Goal: Task Accomplishment & Management: Manage account settings

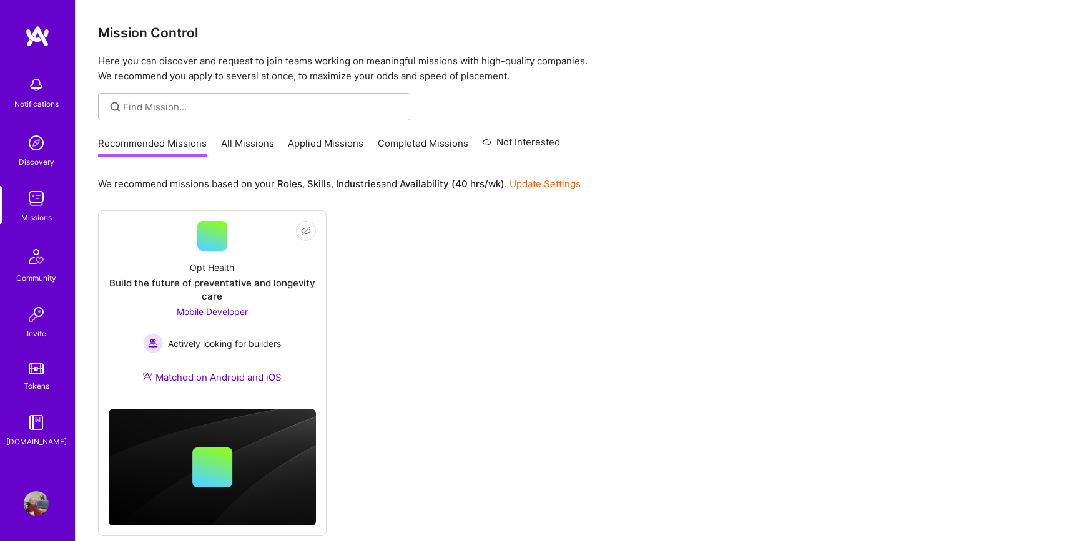
click at [249, 143] on link "All Missions" at bounding box center [247, 147] width 53 height 21
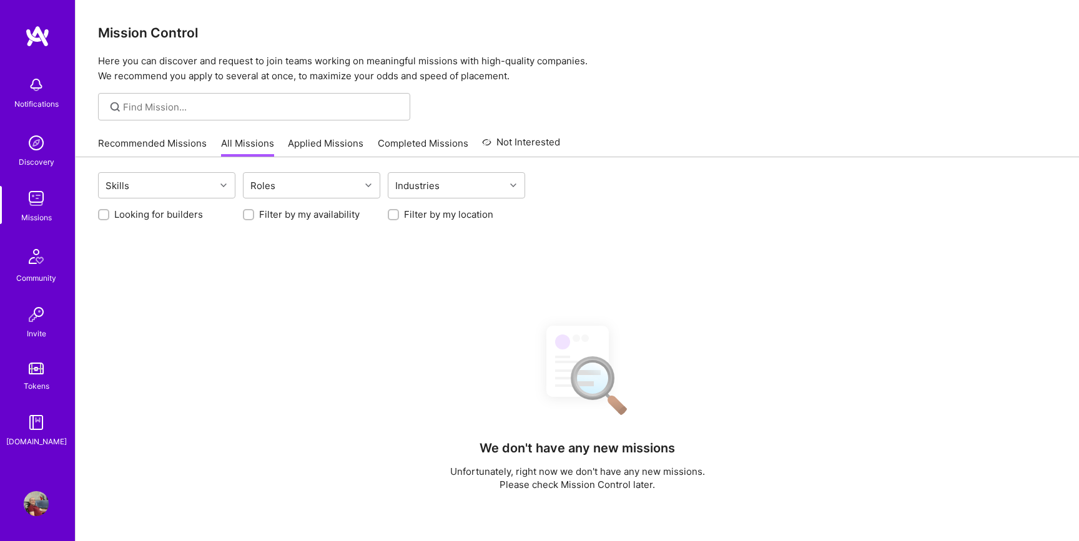
click at [320, 146] on link "Applied Missions" at bounding box center [326, 147] width 76 height 21
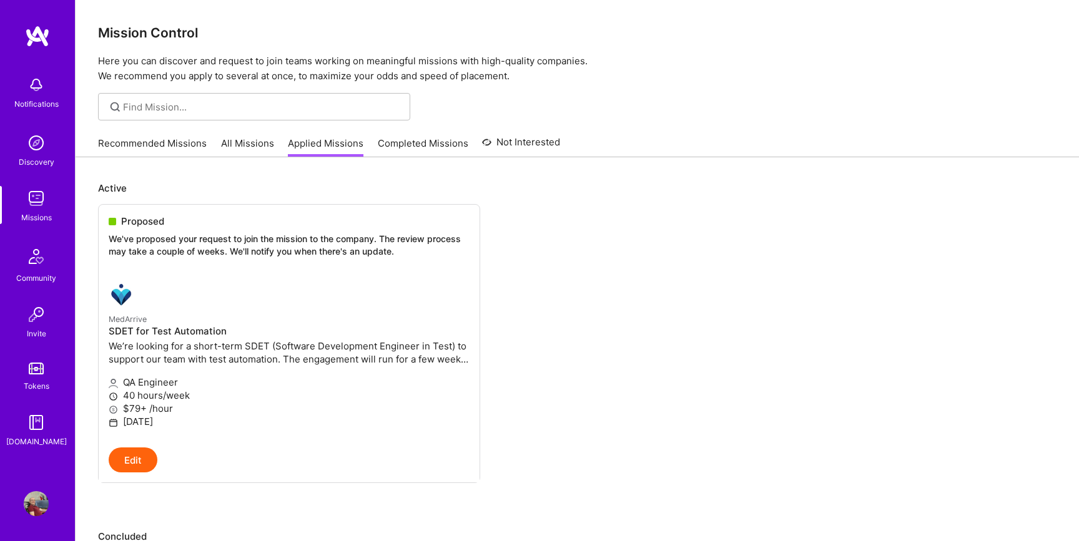
click at [425, 141] on link "Completed Missions" at bounding box center [423, 147] width 91 height 21
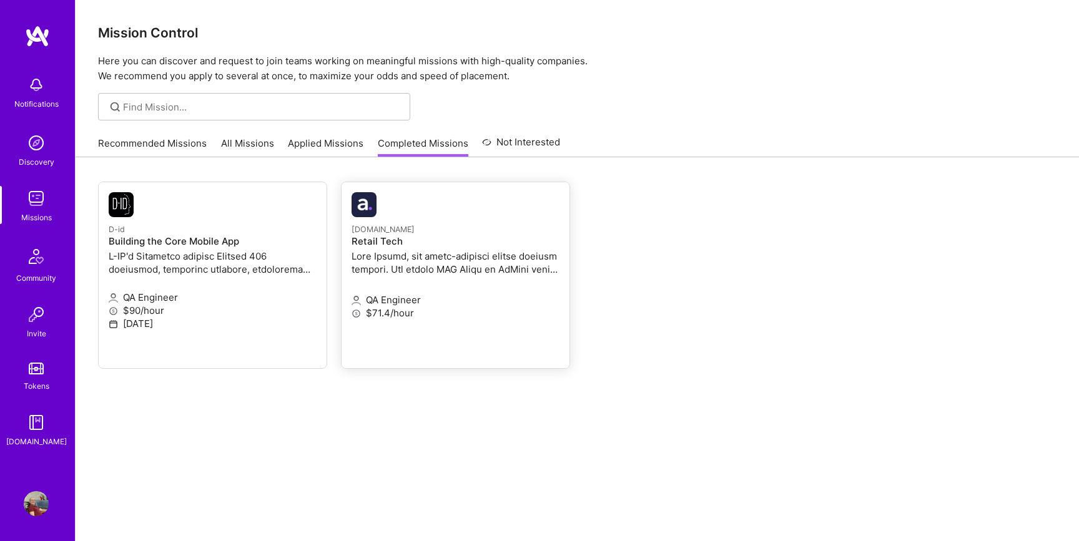
click at [440, 252] on p at bounding box center [456, 263] width 208 height 26
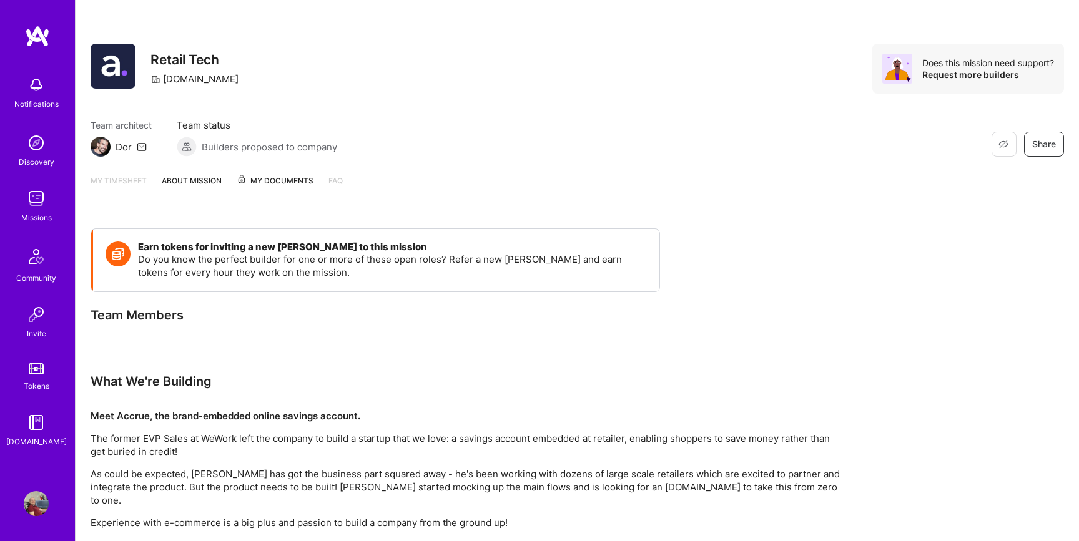
click at [37, 86] on img at bounding box center [36, 84] width 25 height 25
